Goal: Find specific page/section: Find specific page/section

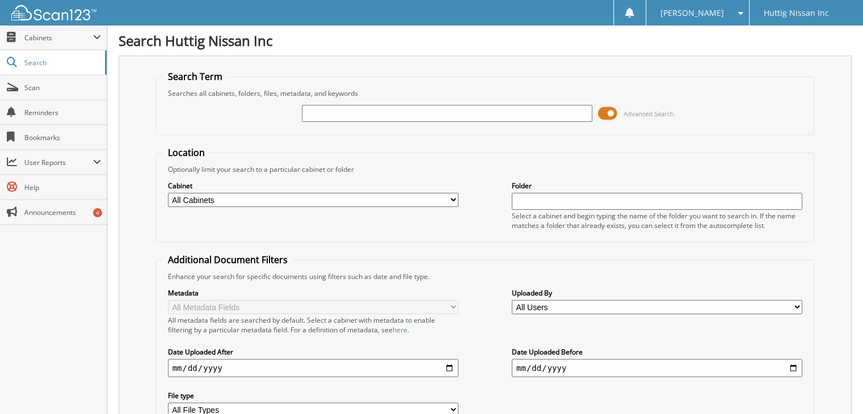
click at [331, 111] on input "text" at bounding box center [447, 113] width 291 height 17
type input "15083"
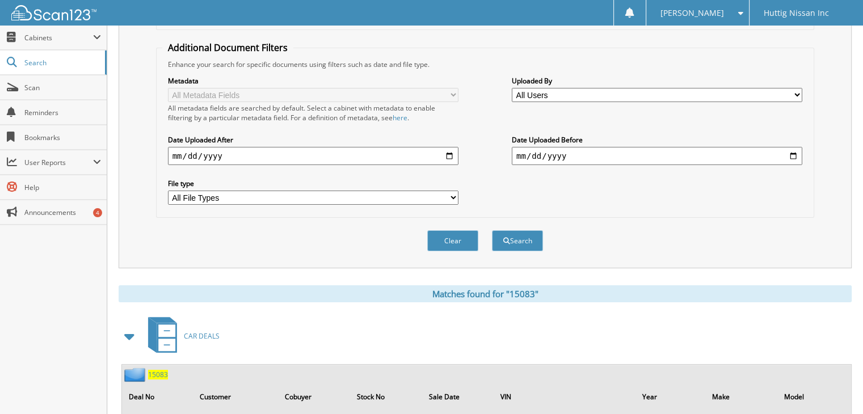
scroll to position [340, 0]
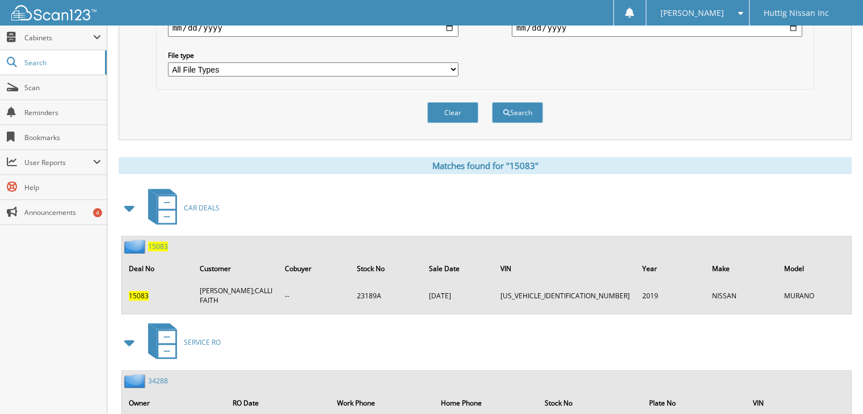
click at [164, 242] on span "15083" at bounding box center [158, 247] width 20 height 10
